Goal: Task Accomplishment & Management: Manage account settings

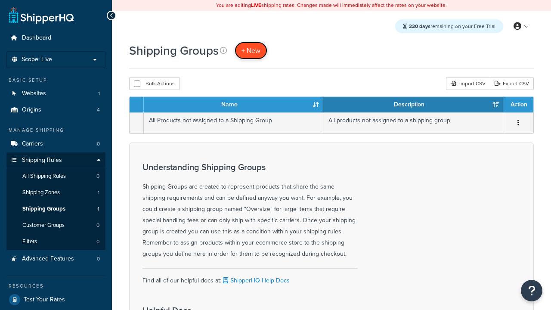
click at [251, 50] on span "+ New" at bounding box center [250, 51] width 19 height 10
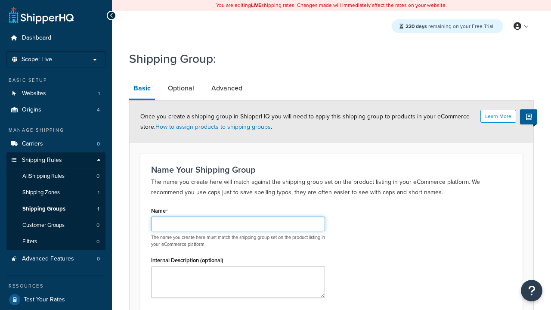
scroll to position [84, 0]
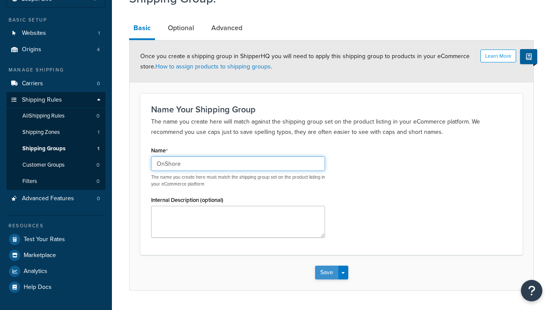
type input "OnShore"
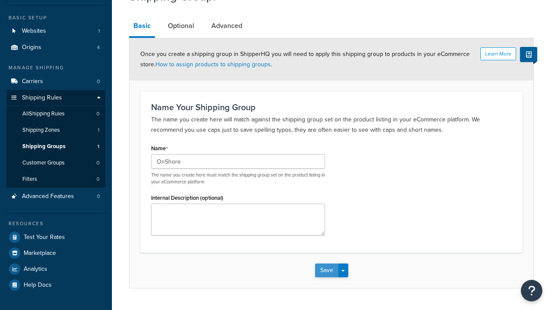
click at [326, 263] on button "Save" at bounding box center [326, 270] width 23 height 14
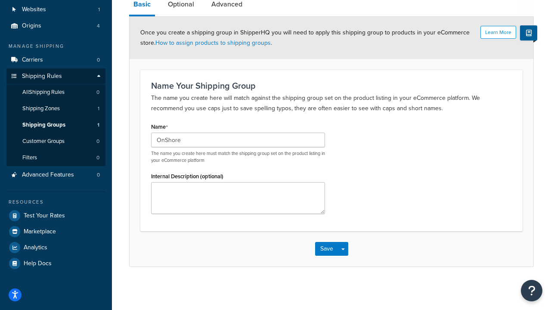
scroll to position [0, 0]
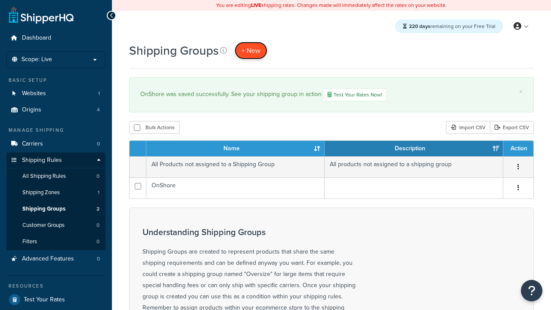
click at [251, 50] on span "+ New" at bounding box center [250, 51] width 19 height 10
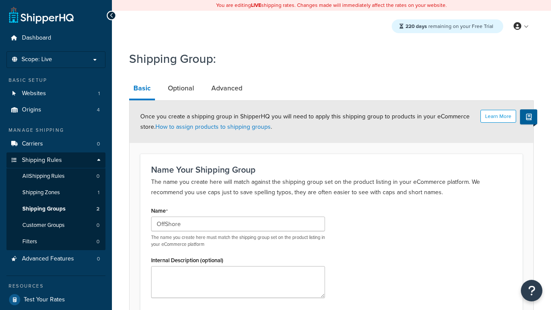
scroll to position [84, 0]
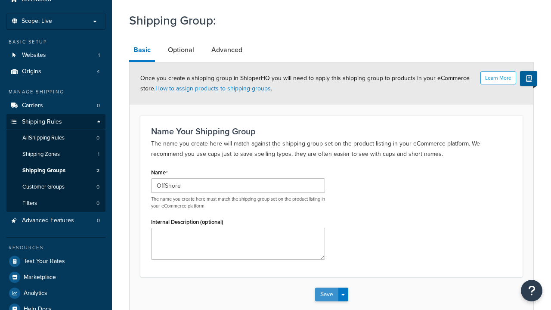
type input "OffShore"
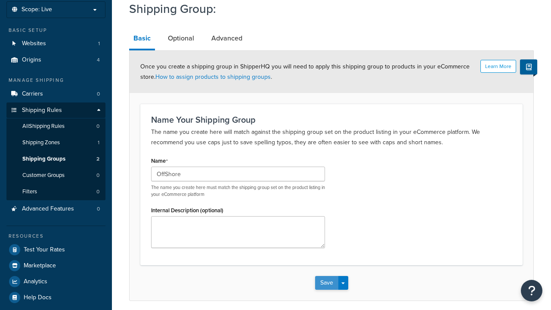
click at [326, 276] on button "Save" at bounding box center [326, 283] width 23 height 14
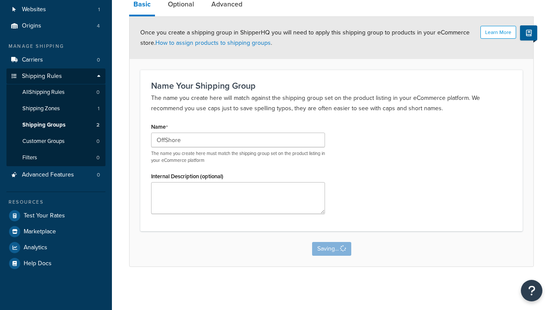
scroll to position [0, 0]
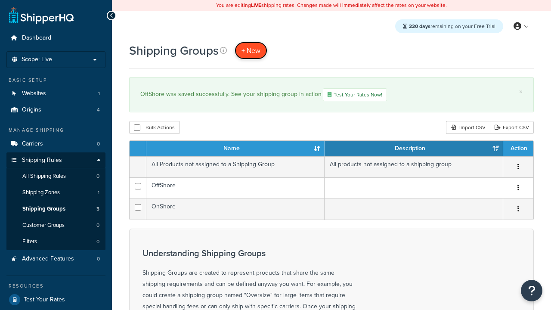
click at [251, 50] on span "+ New" at bounding box center [250, 51] width 19 height 10
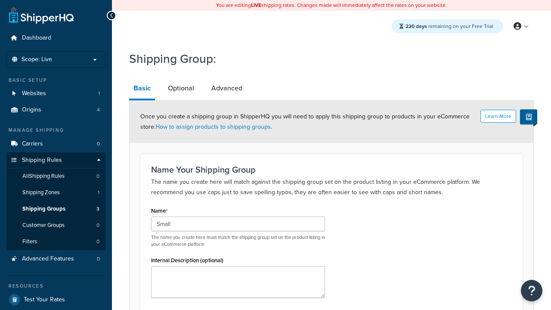
type input "Small"
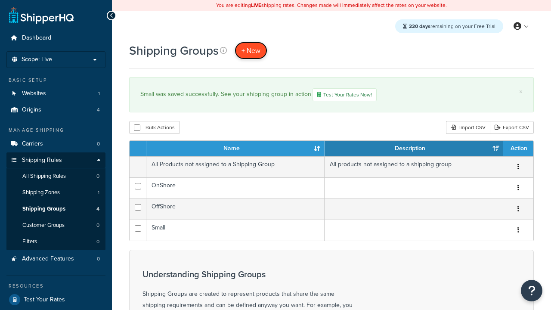
click at [251, 50] on span "+ New" at bounding box center [250, 51] width 19 height 10
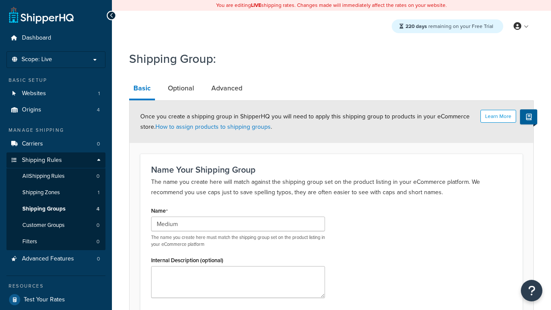
scroll to position [84, 0]
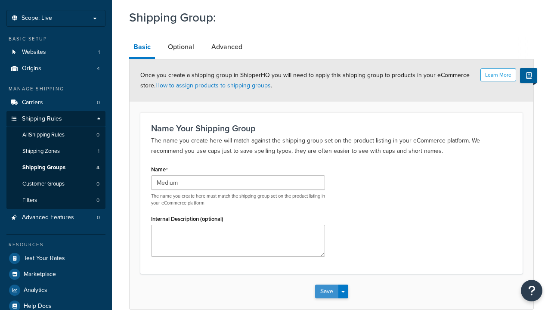
type input "Medium"
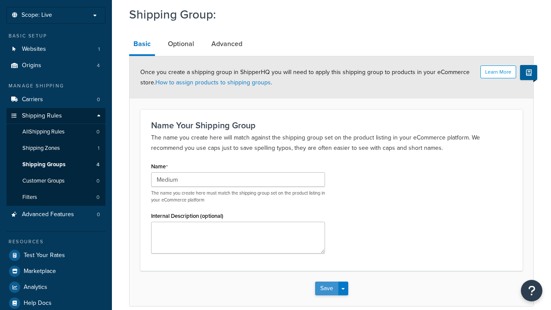
click at [326, 282] on button "Save" at bounding box center [326, 289] width 23 height 14
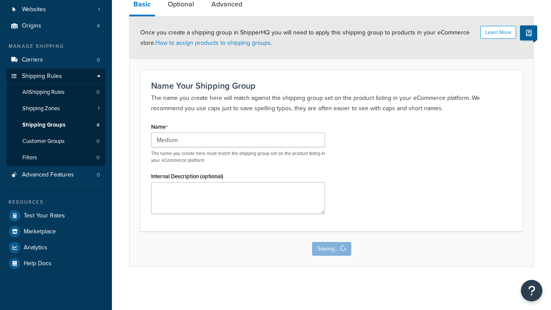
scroll to position [0, 0]
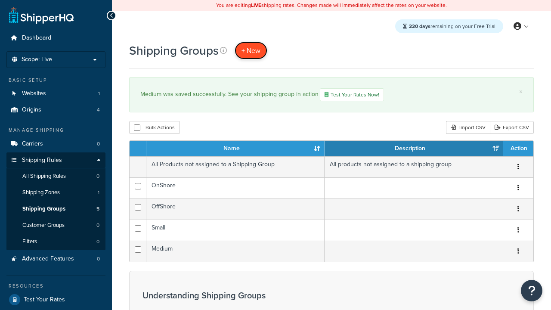
click at [251, 50] on span "+ New" at bounding box center [250, 51] width 19 height 10
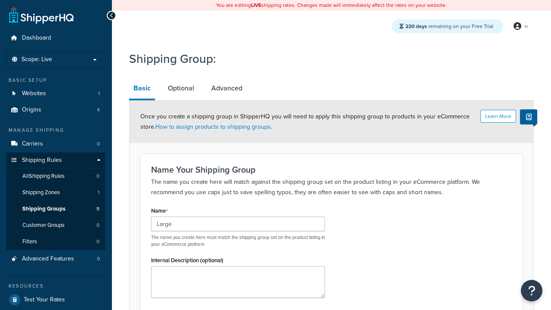
type input "Large"
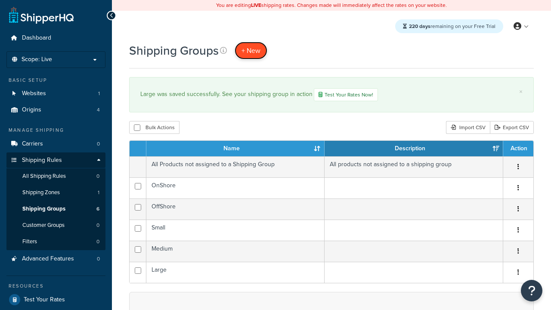
click at [251, 50] on span "+ New" at bounding box center [250, 51] width 19 height 10
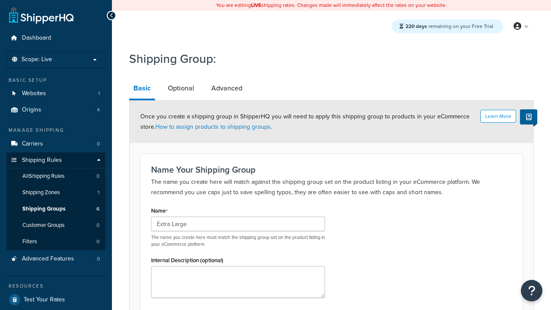
type input "Extra Large"
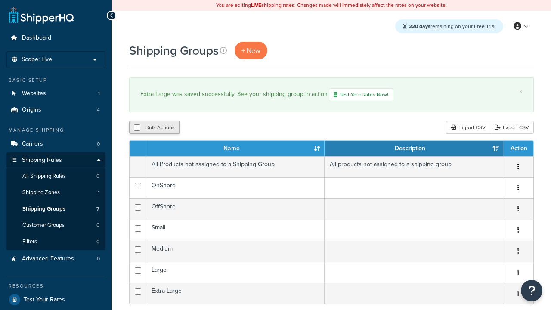
click at [154, 128] on button "Bulk Actions" at bounding box center [154, 127] width 50 height 13
checkbox input "true"
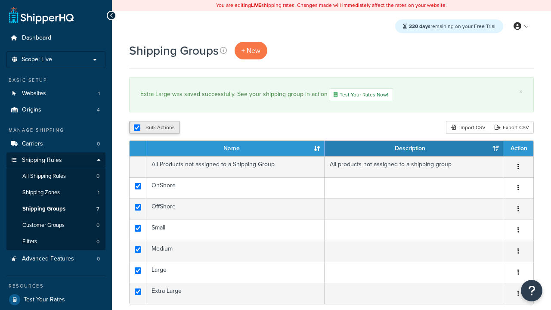
checkbox input "true"
click at [198, 128] on button "Duplicate" at bounding box center [197, 127] width 36 height 13
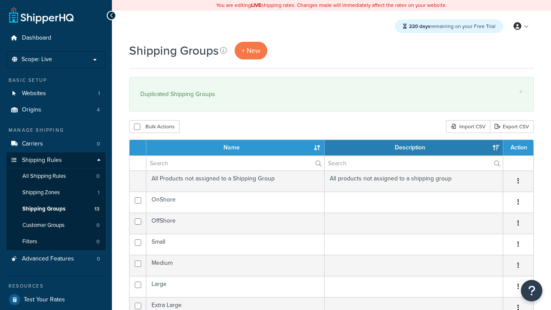
select select "15"
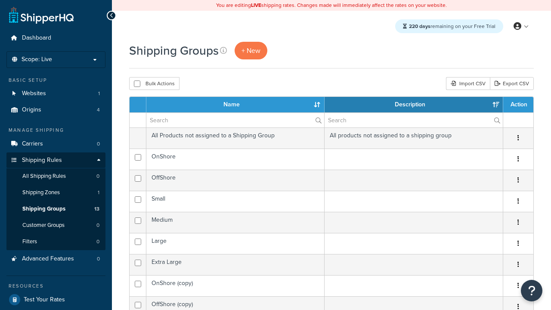
select select "15"
click at [154, 84] on button "Bulk Actions" at bounding box center [154, 83] width 50 height 13
checkbox input "true"
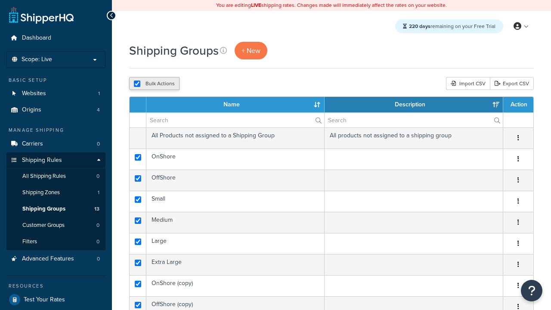
checkbox input "true"
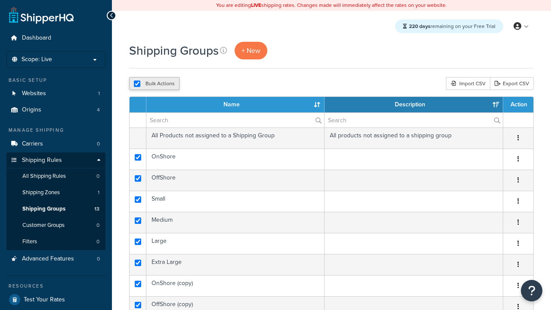
checkbox input "true"
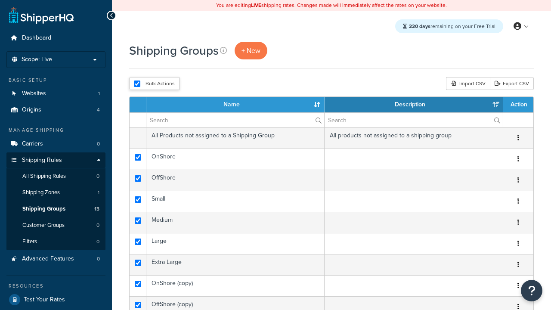
click at [0, 0] on button "Delete" at bounding box center [0, 0] width 0 height 0
